Goal: Task Accomplishment & Management: Use online tool/utility

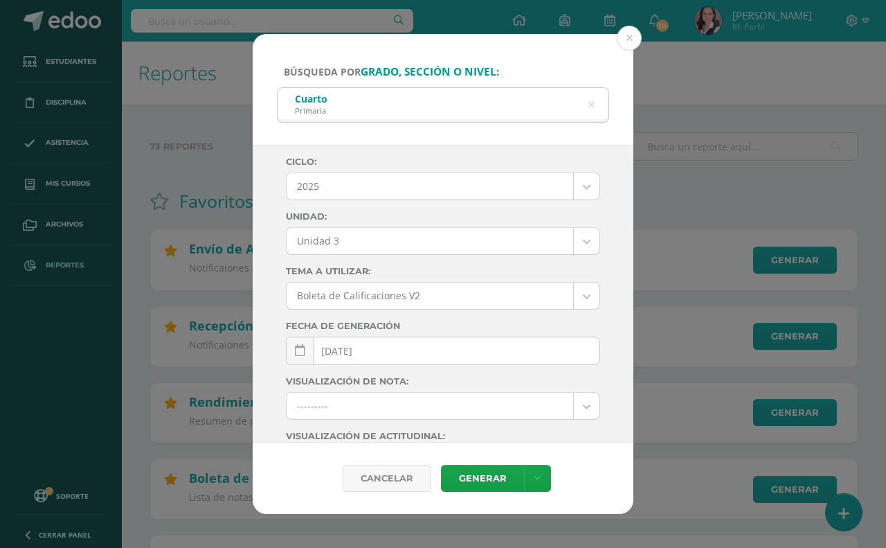
select select "Unidad 3"
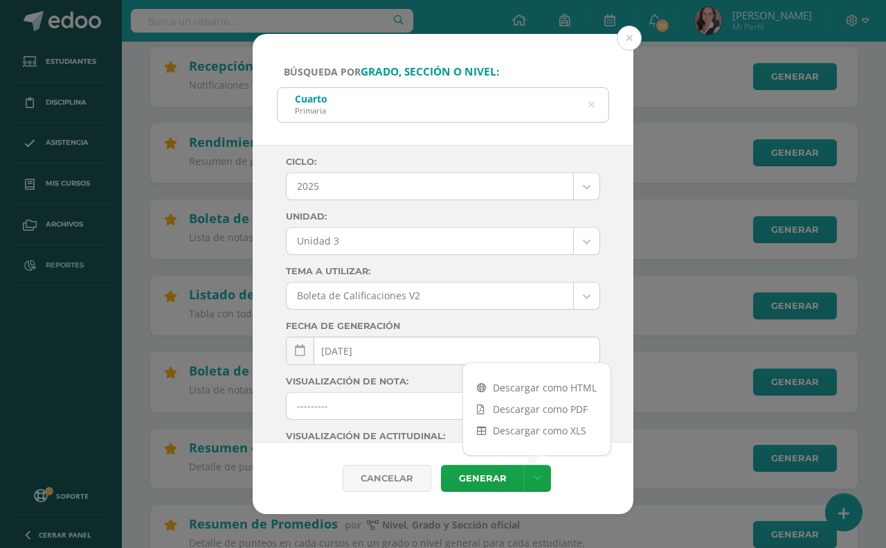
scroll to position [199, 0]
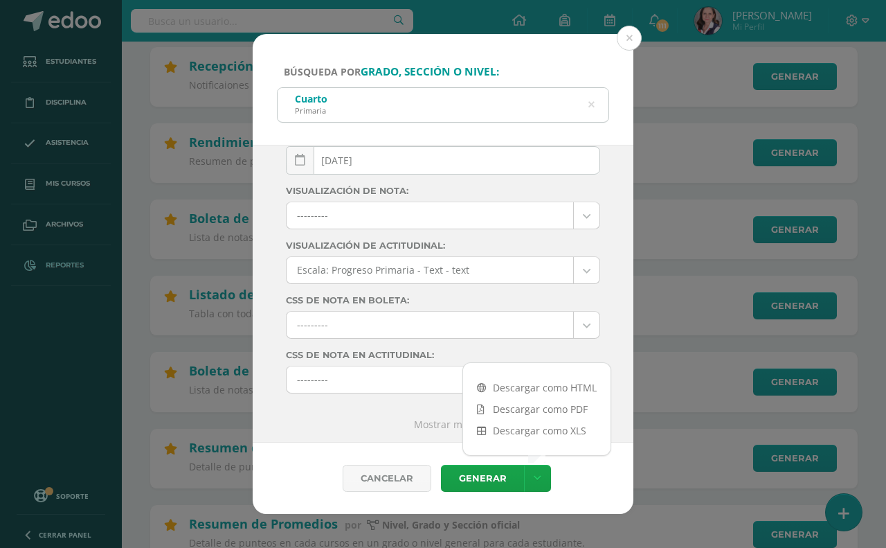
click at [591, 105] on icon at bounding box center [591, 104] width 6 height 35
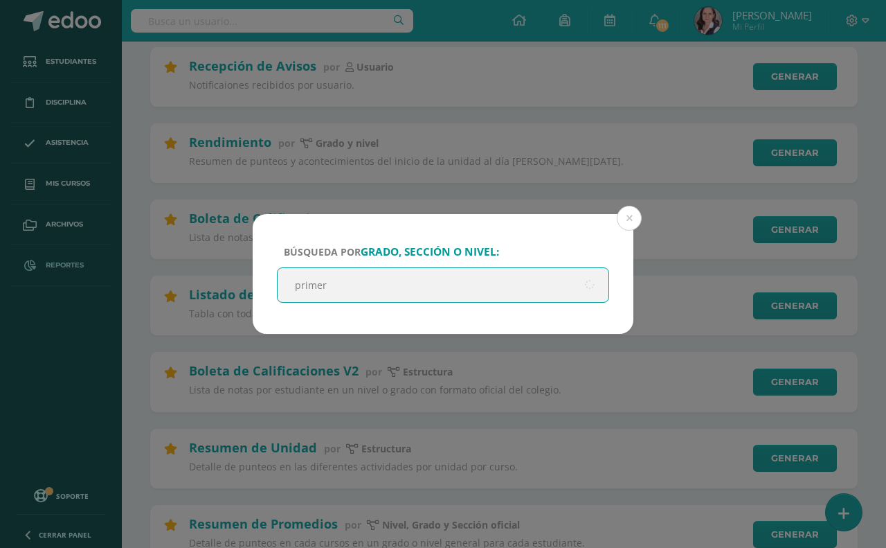
type input "primero"
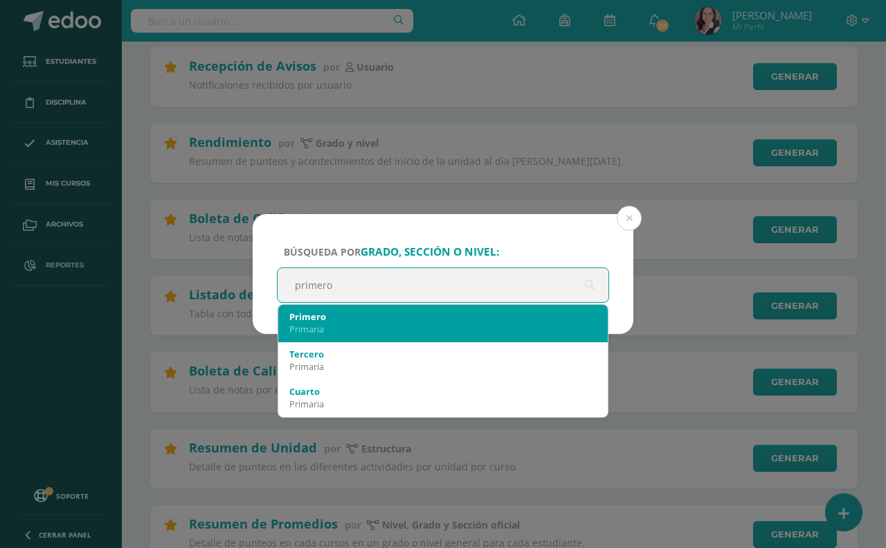
click at [318, 323] on div "Primaria" at bounding box center [442, 329] width 307 height 12
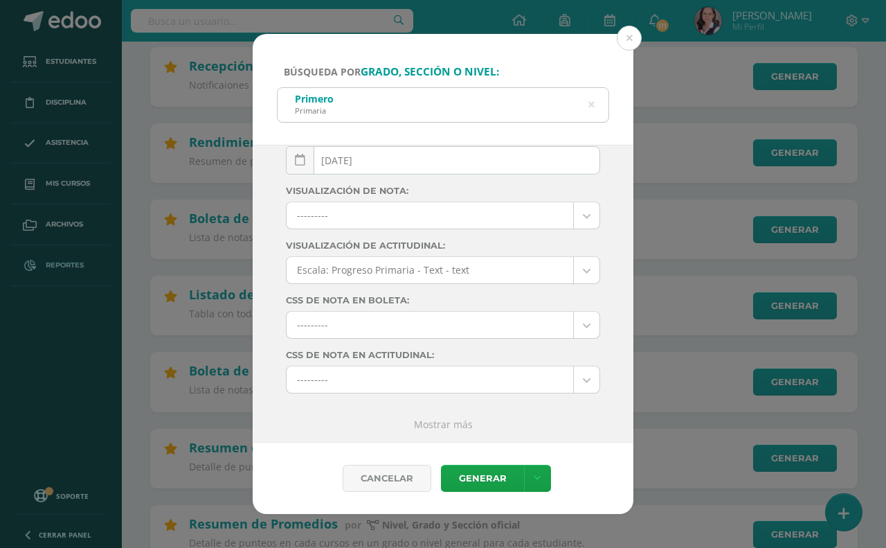
click at [590, 101] on icon at bounding box center [591, 105] width 29 height 29
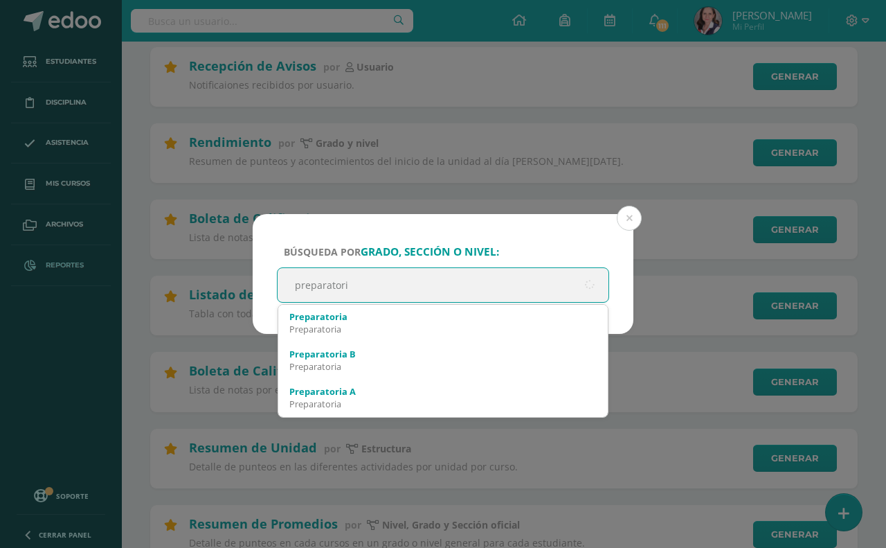
type input "preparatoria"
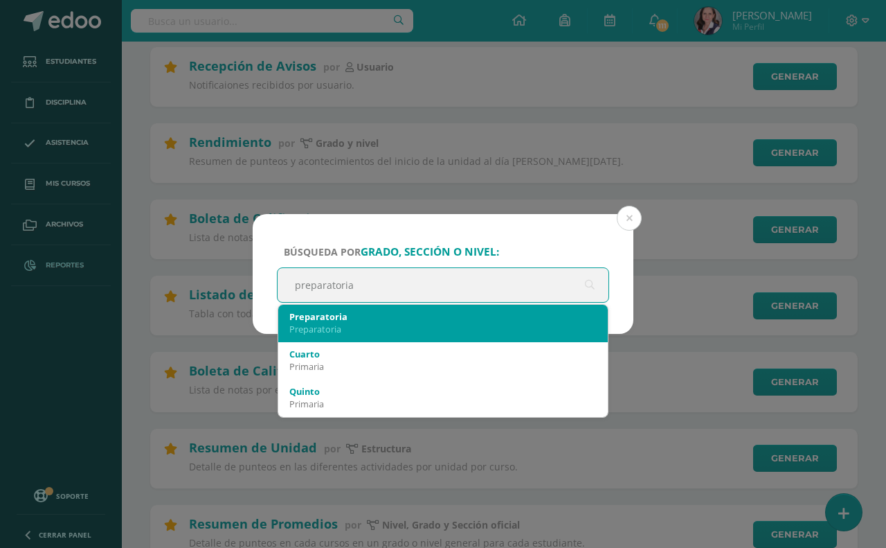
click at [379, 323] on div "Preparatoria" at bounding box center [442, 329] width 307 height 12
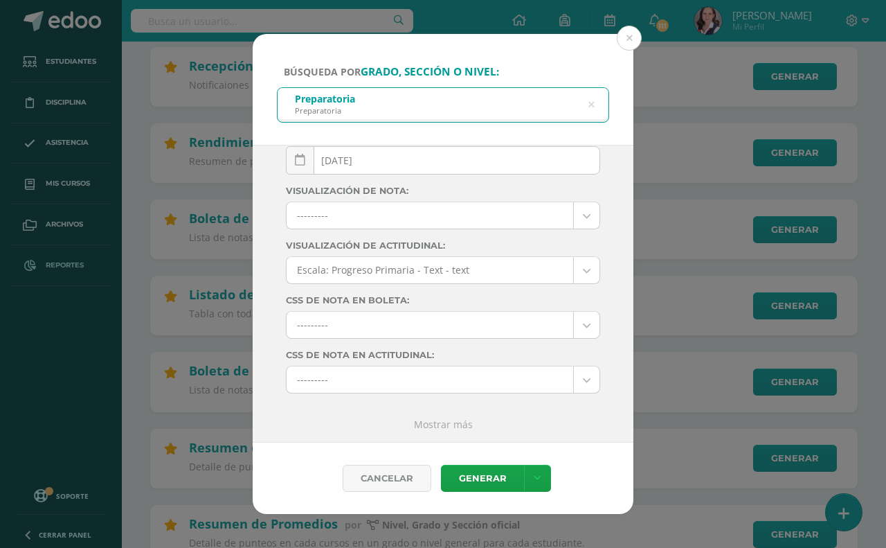
scroll to position [26, 0]
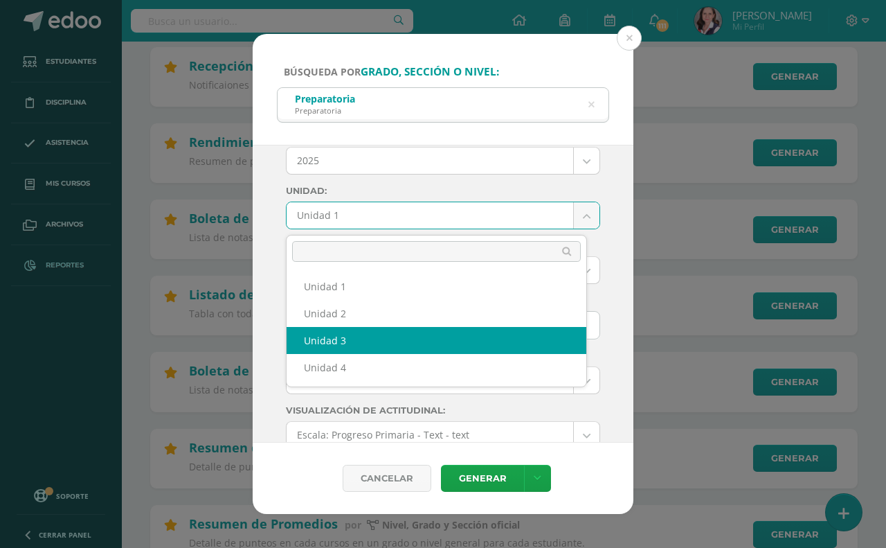
select select "Unidad 3"
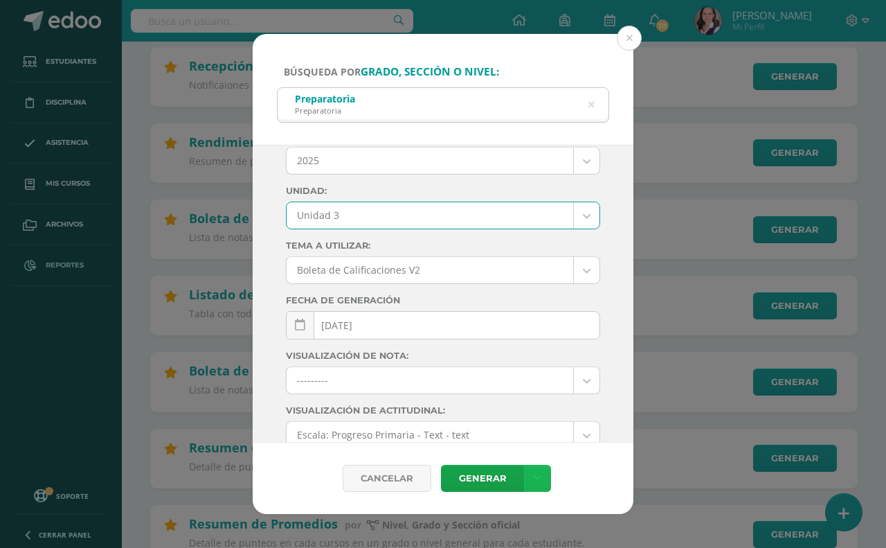
click at [537, 480] on icon at bounding box center [538, 478] width 8 height 12
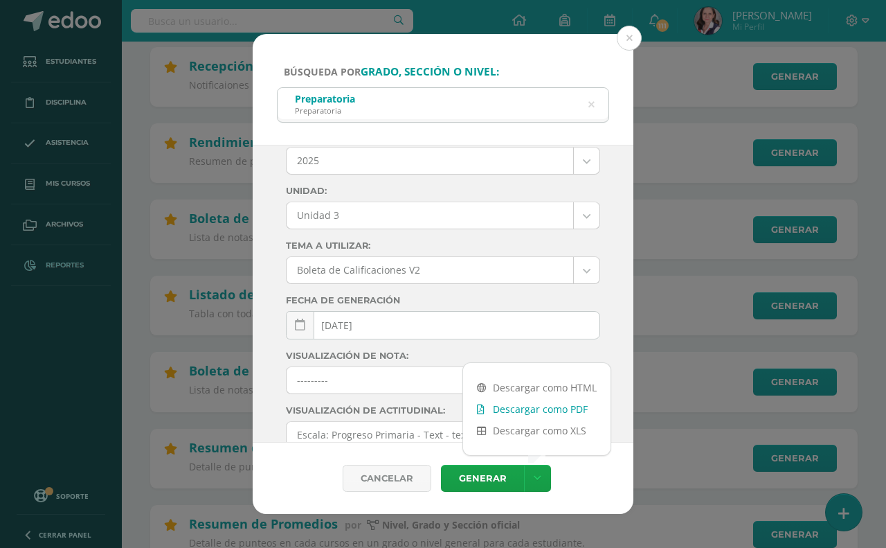
click at [530, 406] on link "Descargar como PDF" at bounding box center [536, 408] width 147 height 21
